Goal: Find specific page/section: Find specific page/section

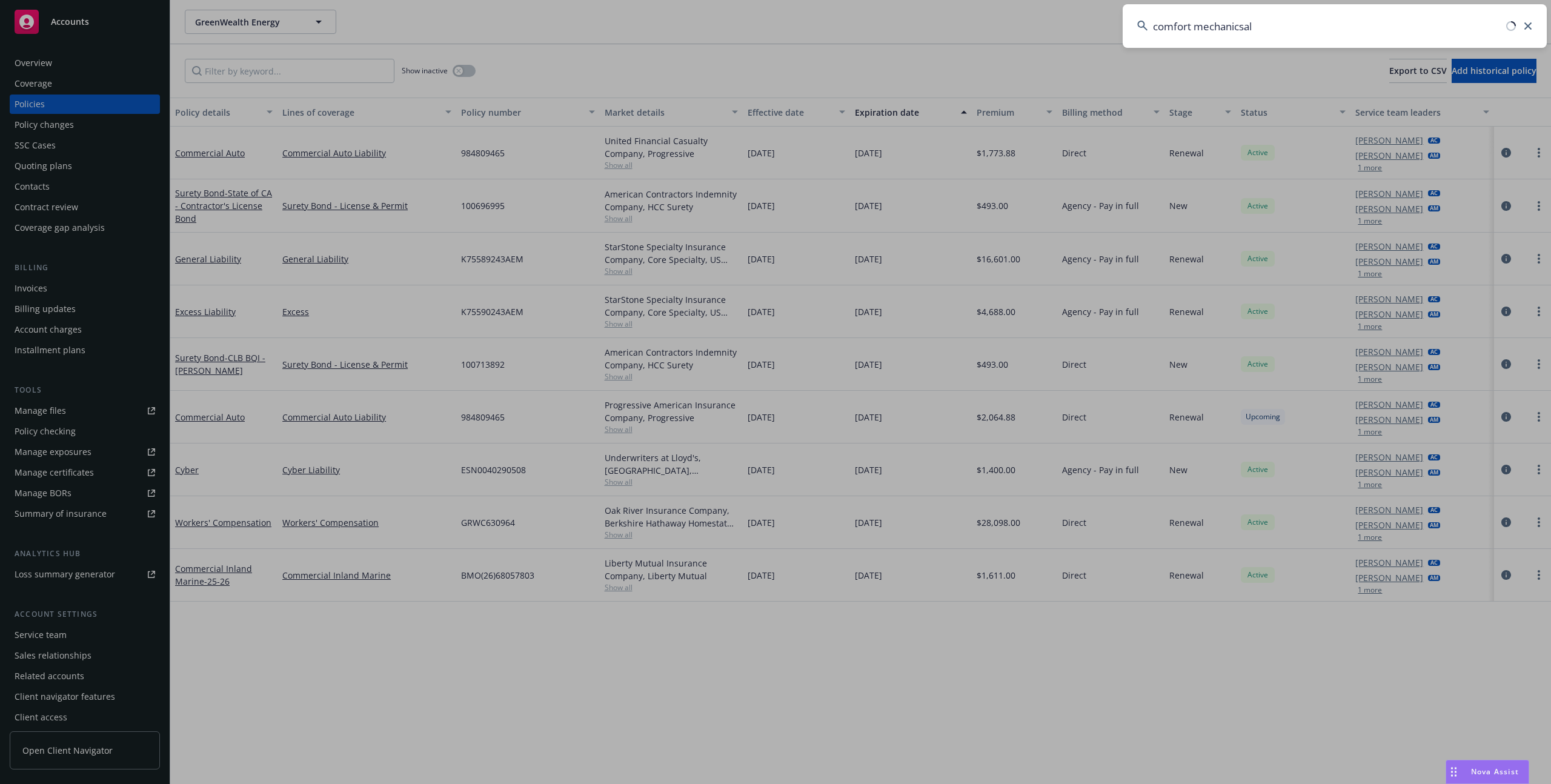
type input "comfort mechanicsal"
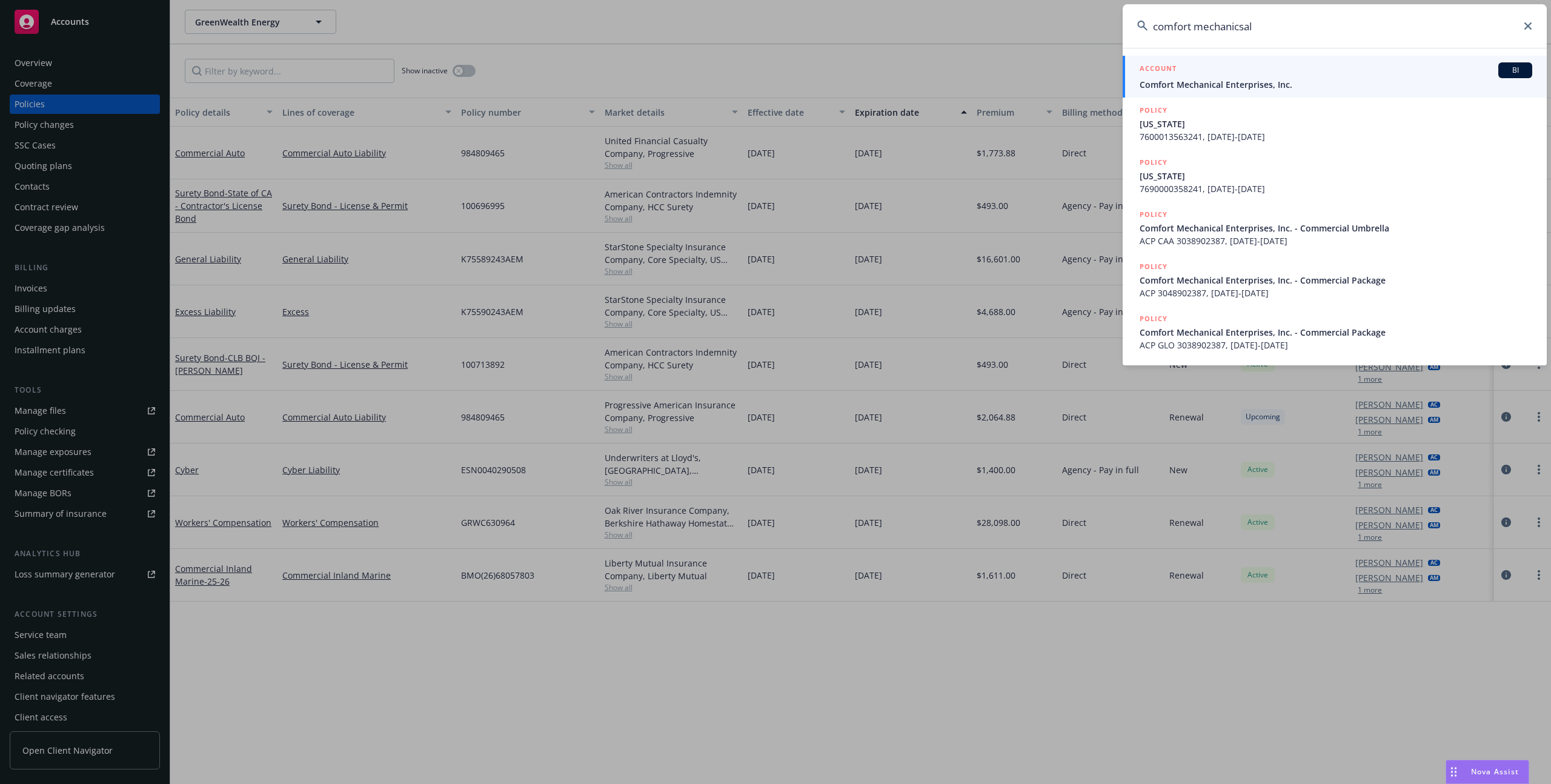
click at [1235, 83] on span "Comfort Mechanical Enterprises, Inc." at bounding box center [1336, 84] width 393 height 12
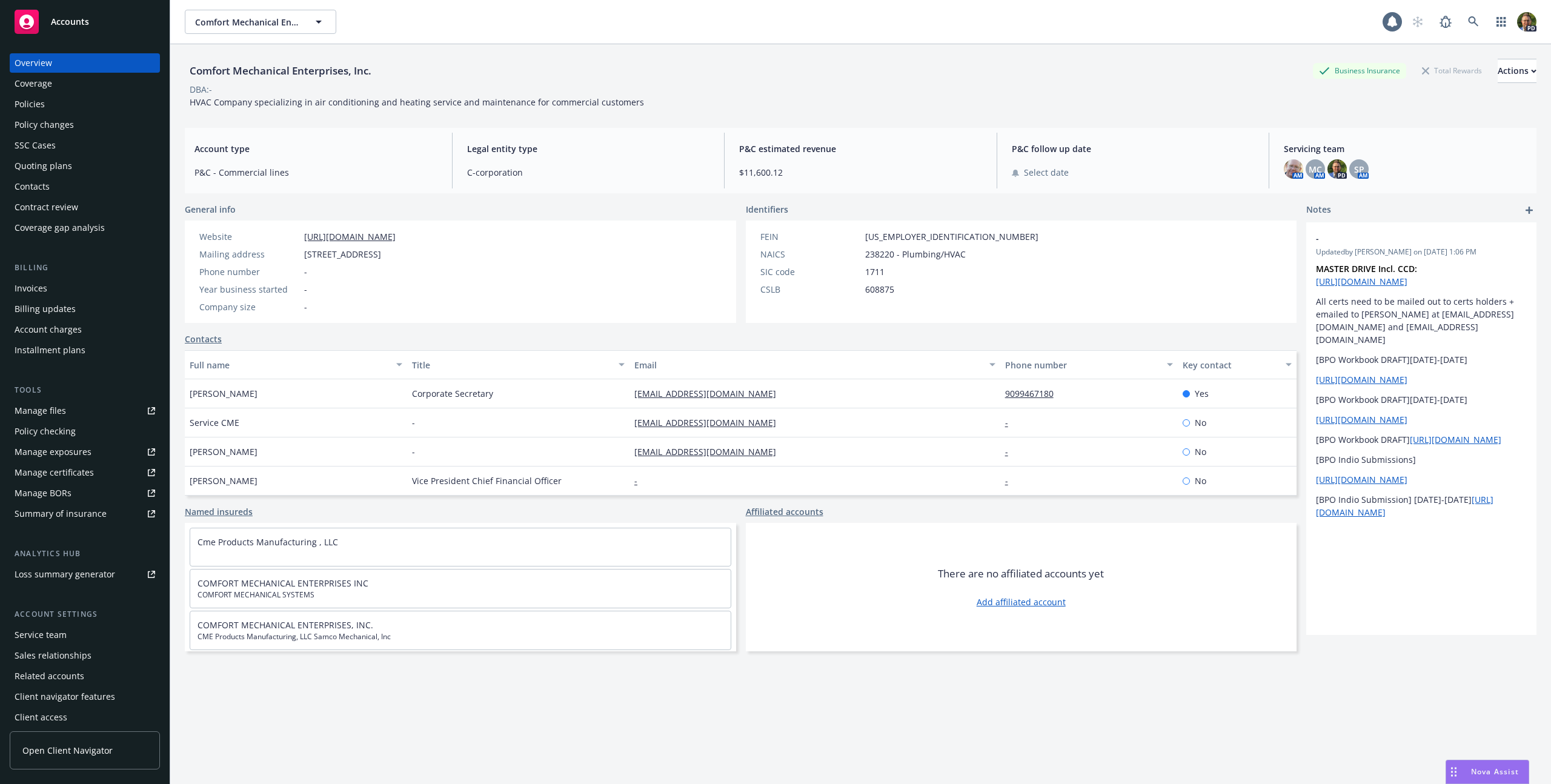
click at [50, 104] on div "Policies" at bounding box center [85, 104] width 141 height 19
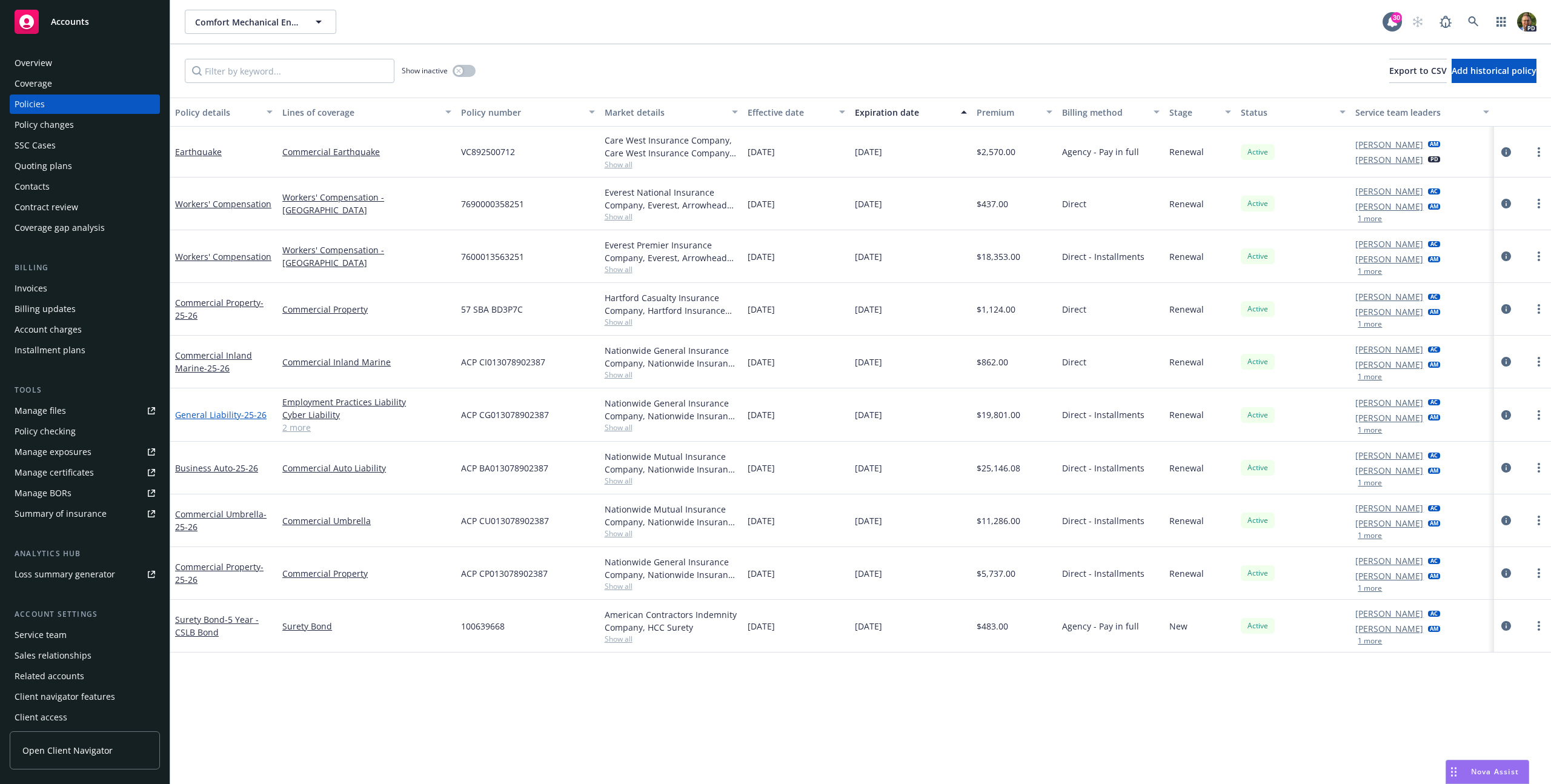
click at [232, 413] on link "General Liability - 25-26" at bounding box center [220, 415] width 92 height 12
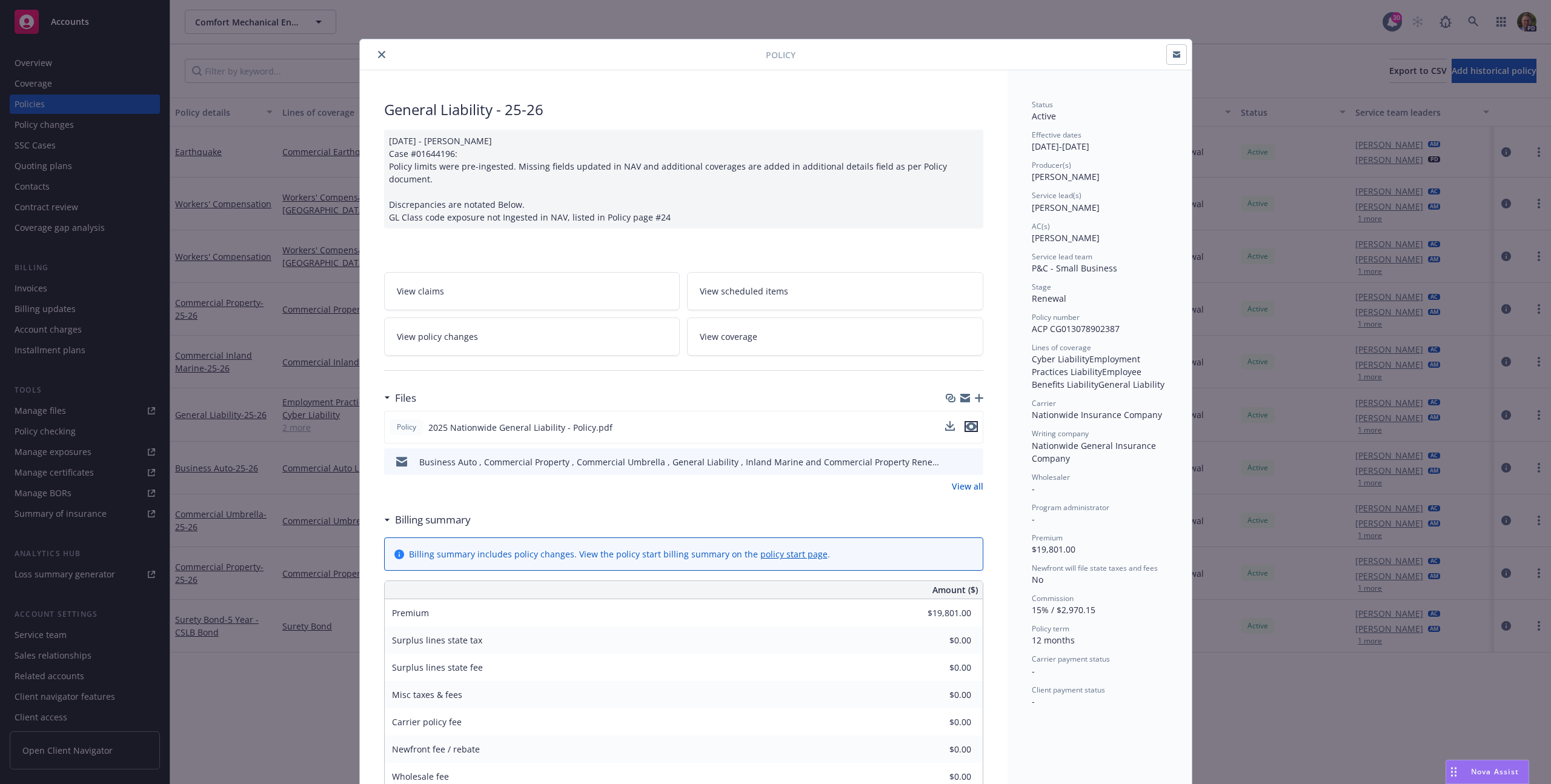
click at [966, 422] on icon "preview file" at bounding box center [972, 426] width 11 height 8
